Goal: Transaction & Acquisition: Book appointment/travel/reservation

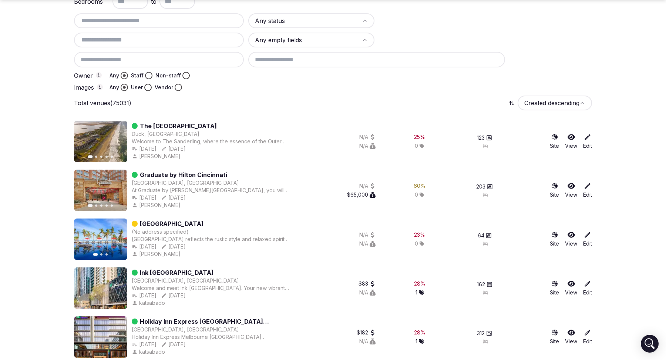
scroll to position [90, 0]
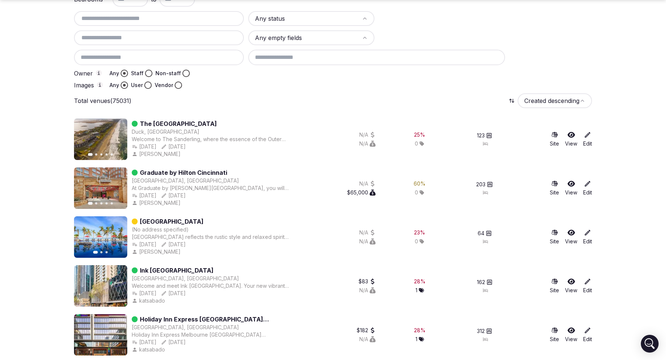
click at [118, 138] on icon "button" at bounding box center [117, 139] width 3 height 5
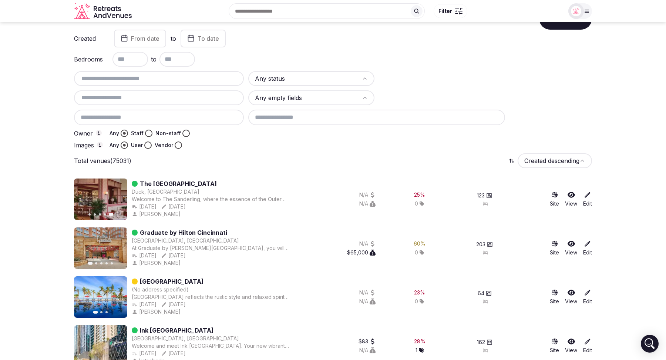
scroll to position [0, 0]
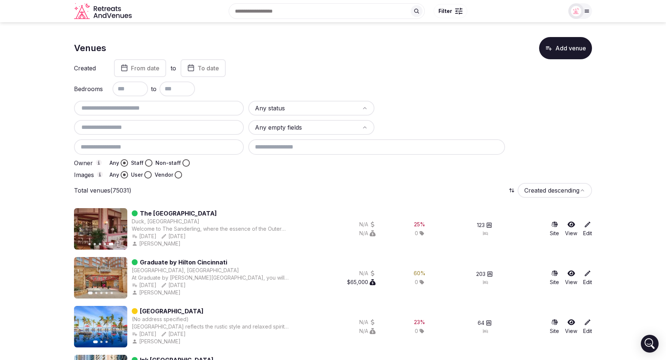
click at [124, 149] on input at bounding box center [159, 147] width 170 height 16
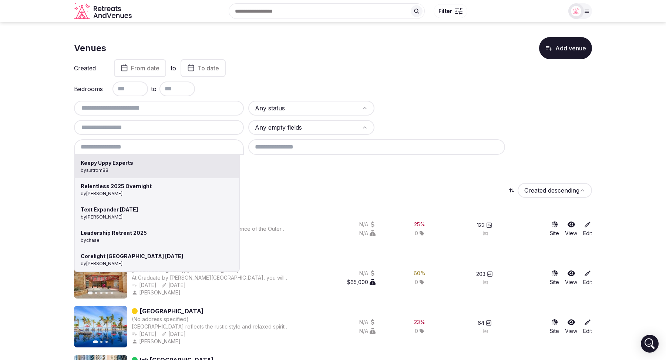
type input "**********"
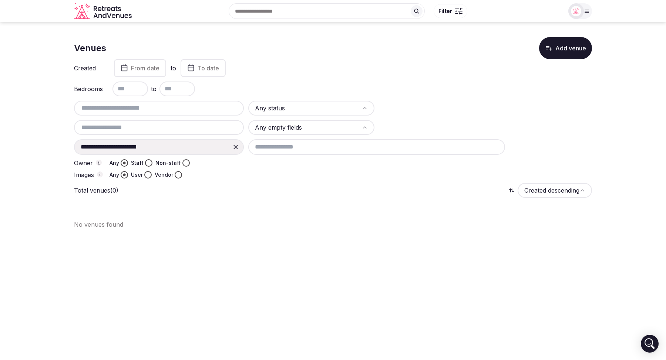
click at [235, 148] on icon at bounding box center [235, 146] width 7 height 7
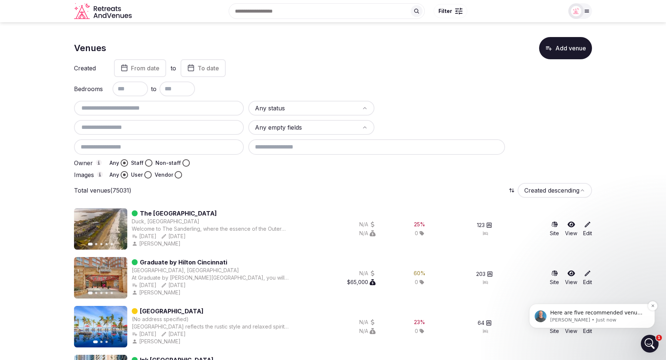
click at [599, 315] on p "Here are five recommended venues in Greece suitable for a company retreat of 15…" at bounding box center [597, 312] width 95 height 7
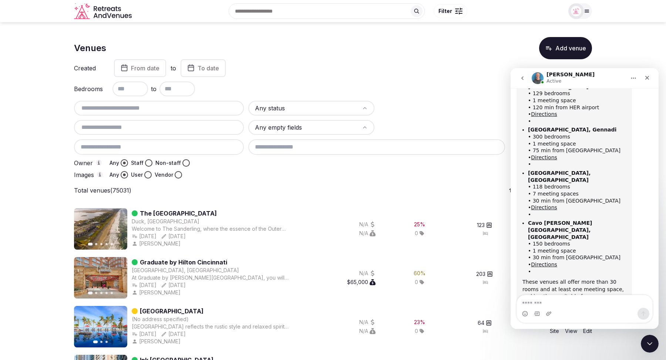
scroll to position [125, 0]
click at [543, 154] on link "Directions" at bounding box center [544, 157] width 26 height 6
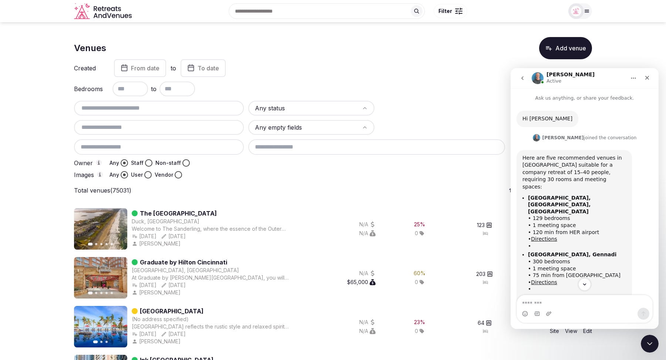
scroll to position [129, 0]
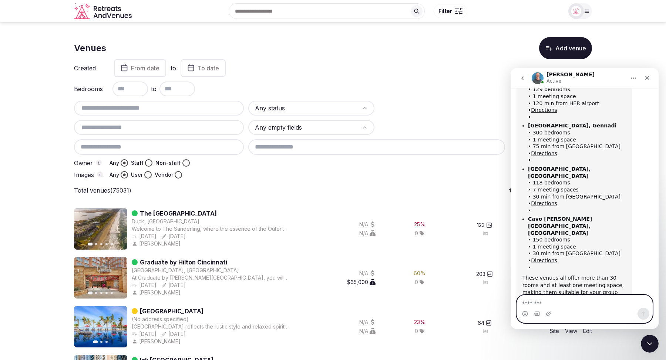
click at [546, 302] on textarea "Message…" at bounding box center [584, 301] width 135 height 13
type textarea "*********"
click at [643, 311] on icon "Send a message…" at bounding box center [644, 314] width 6 height 6
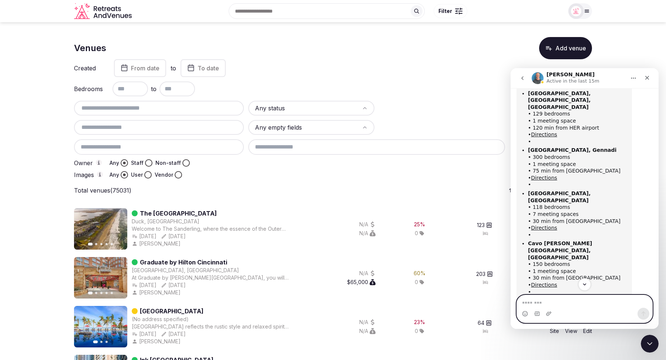
scroll to position [151, 0]
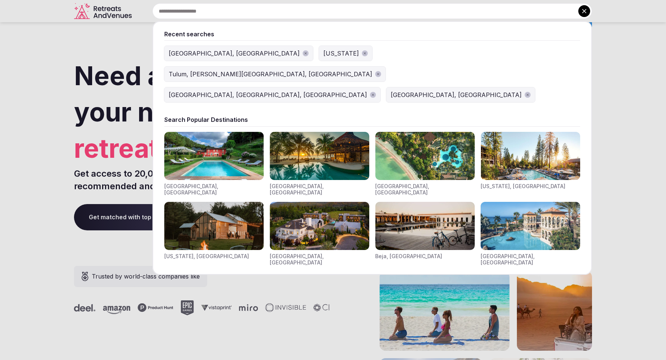
click at [288, 13] on input "text" at bounding box center [373, 11] width 440 height 16
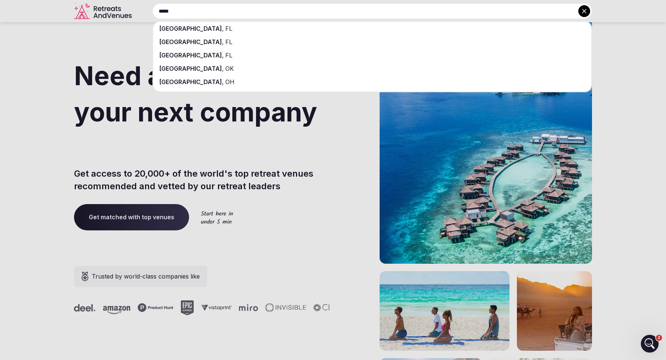
type input "*****"
click at [279, 30] on div "Miami , FL" at bounding box center [372, 28] width 438 height 13
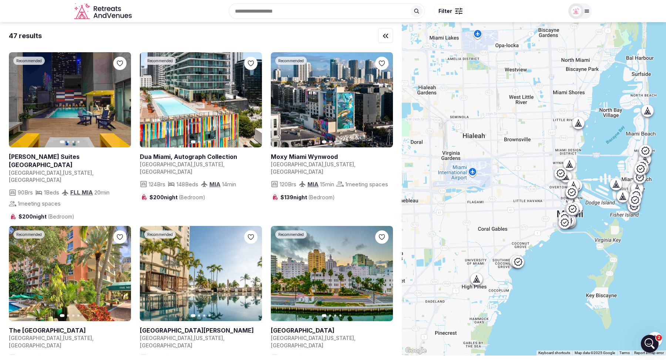
click at [460, 13] on div at bounding box center [461, 13] width 3 height 1
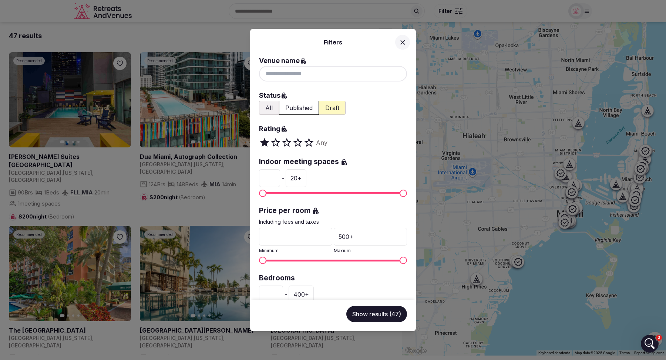
click at [270, 107] on button "All" at bounding box center [269, 108] width 20 height 14
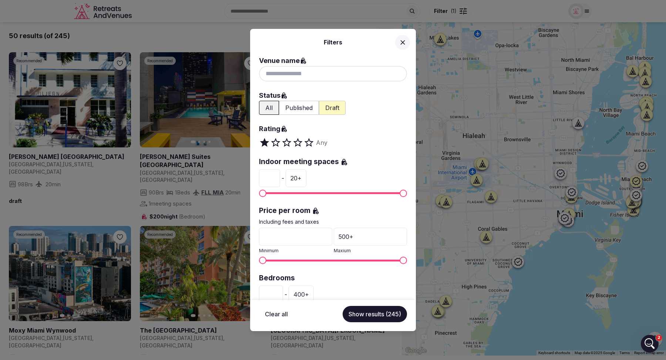
click at [400, 41] on icon at bounding box center [403, 42] width 8 height 8
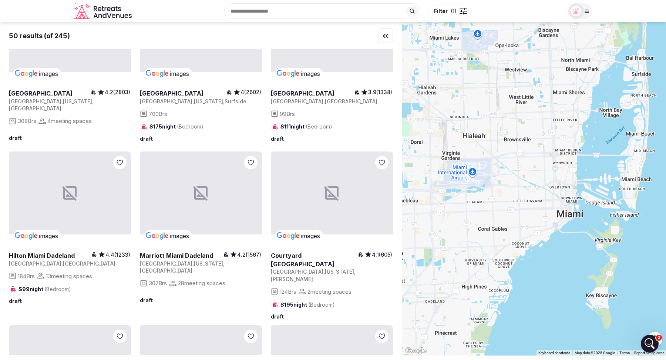
scroll to position [572, 0]
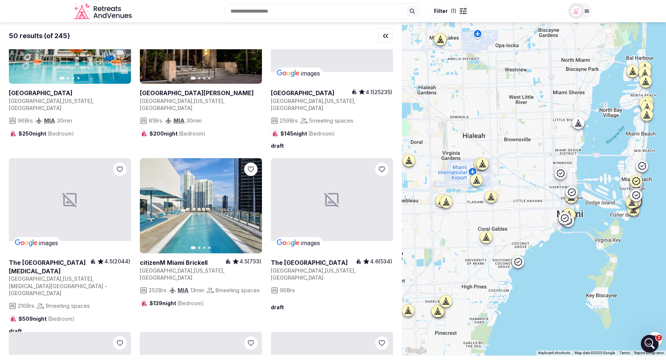
click at [456, 11] on span "( 1 )" at bounding box center [454, 10] width 6 height 7
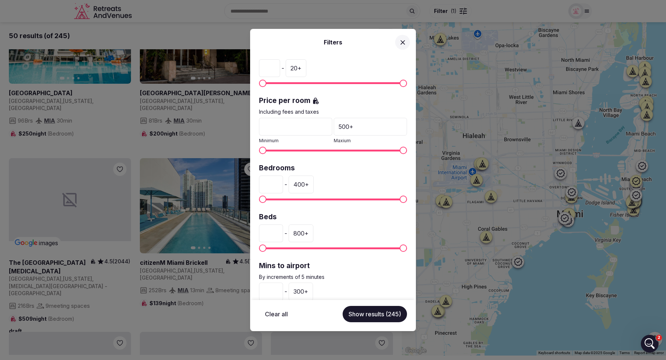
scroll to position [113, 0]
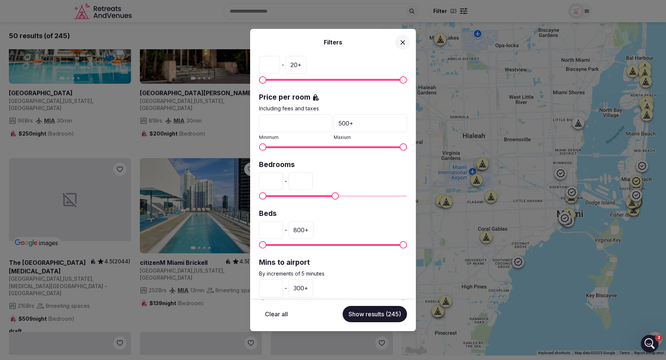
type input "***"
click at [335, 194] on span "Maximum" at bounding box center [335, 195] width 7 height 7
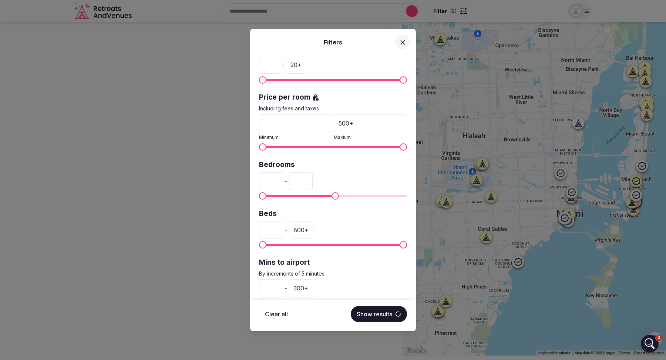
scroll to position [0, 0]
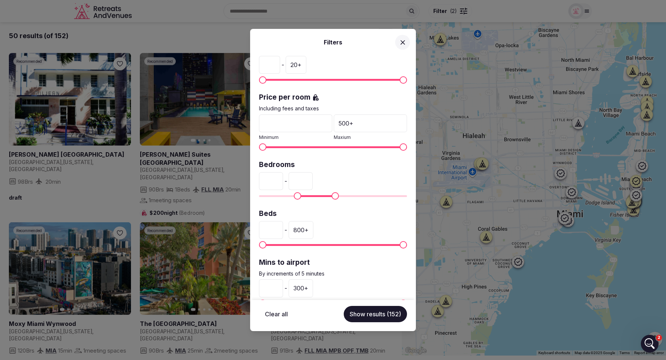
click at [296, 194] on span "Minimum" at bounding box center [297, 195] width 7 height 7
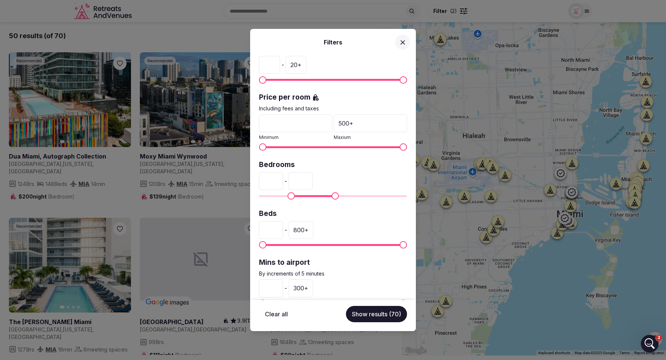
click at [288, 194] on span "Minimum" at bounding box center [291, 195] width 7 height 7
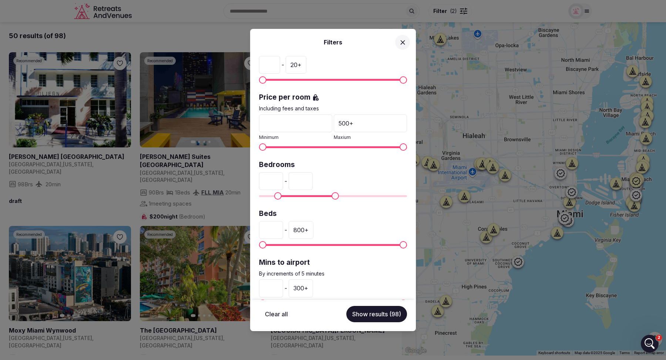
type input "**"
click at [274, 194] on span "Minimum" at bounding box center [277, 195] width 7 height 7
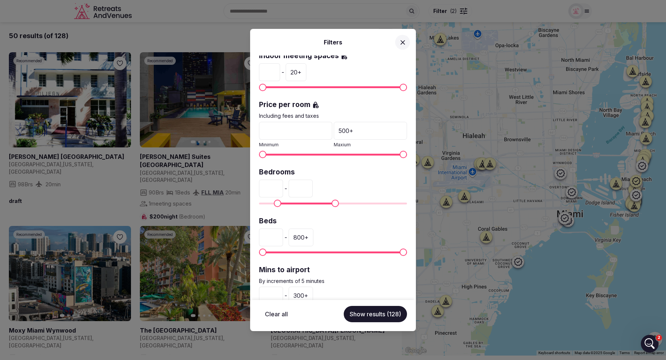
scroll to position [130, 0]
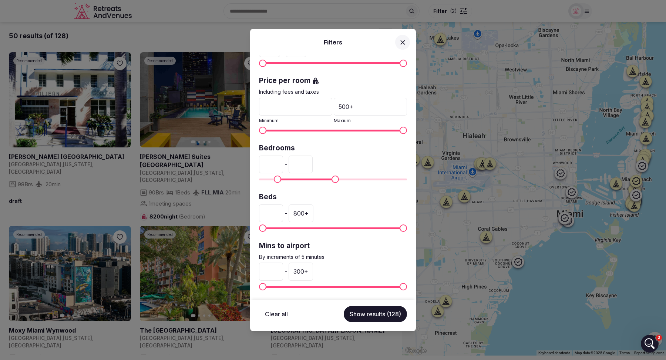
click at [306, 269] on div "300 +" at bounding box center [301, 271] width 24 height 18
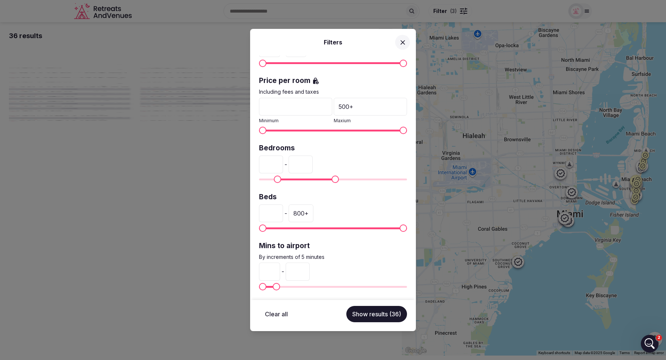
type input "*"
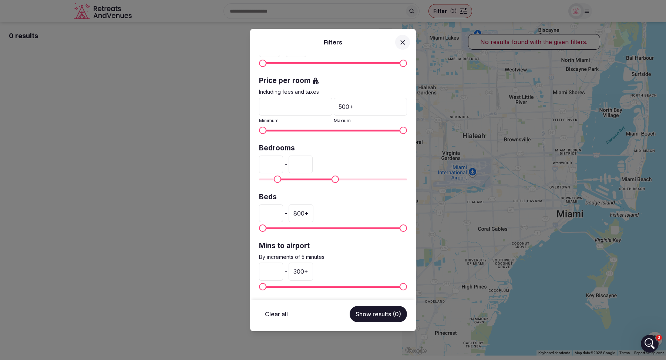
click at [303, 271] on div "300 +" at bounding box center [301, 271] width 24 height 18
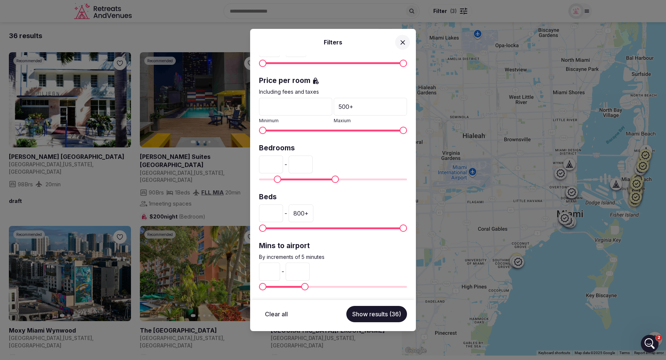
type input "**"
click at [366, 312] on button "Show results (36)" at bounding box center [376, 314] width 61 height 16
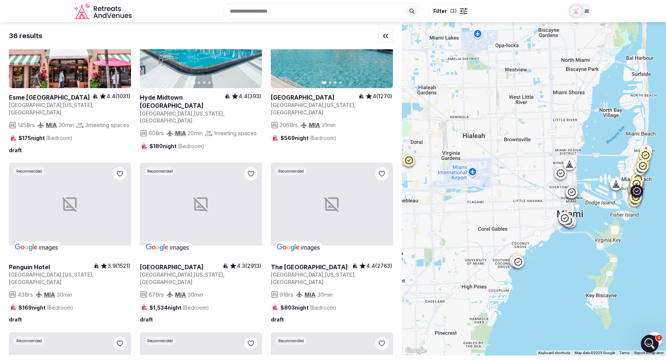
scroll to position [752, 0]
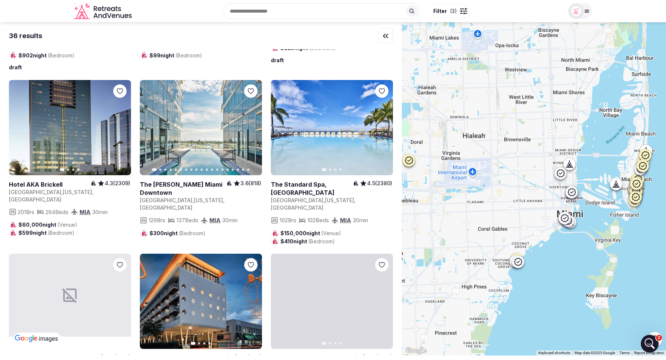
scroll to position [1710, 0]
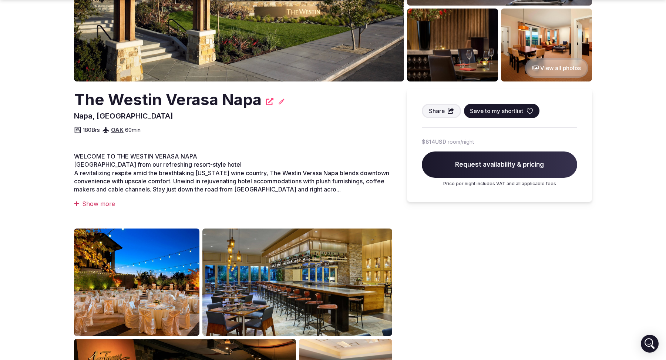
scroll to position [137, 0]
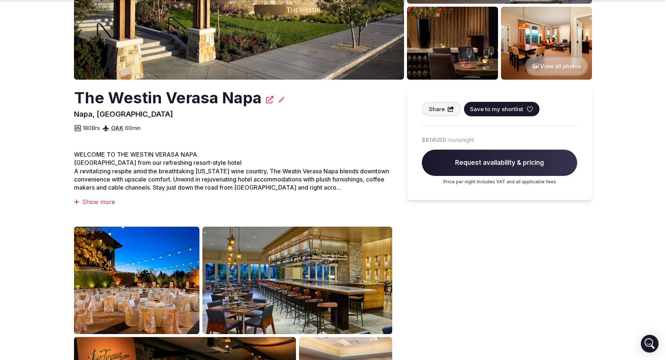
click at [102, 199] on div "Show more" at bounding box center [233, 202] width 318 height 8
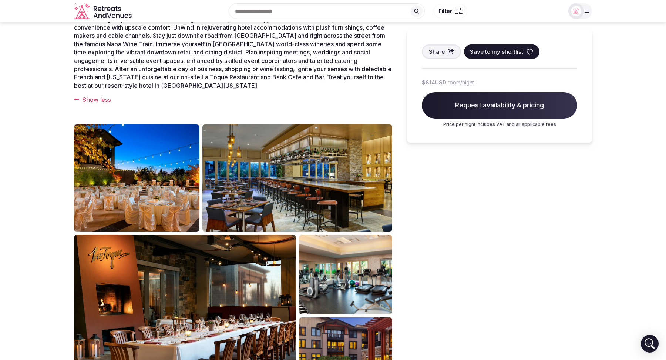
scroll to position [0, 0]
